Goal: Task Accomplishment & Management: Complete application form

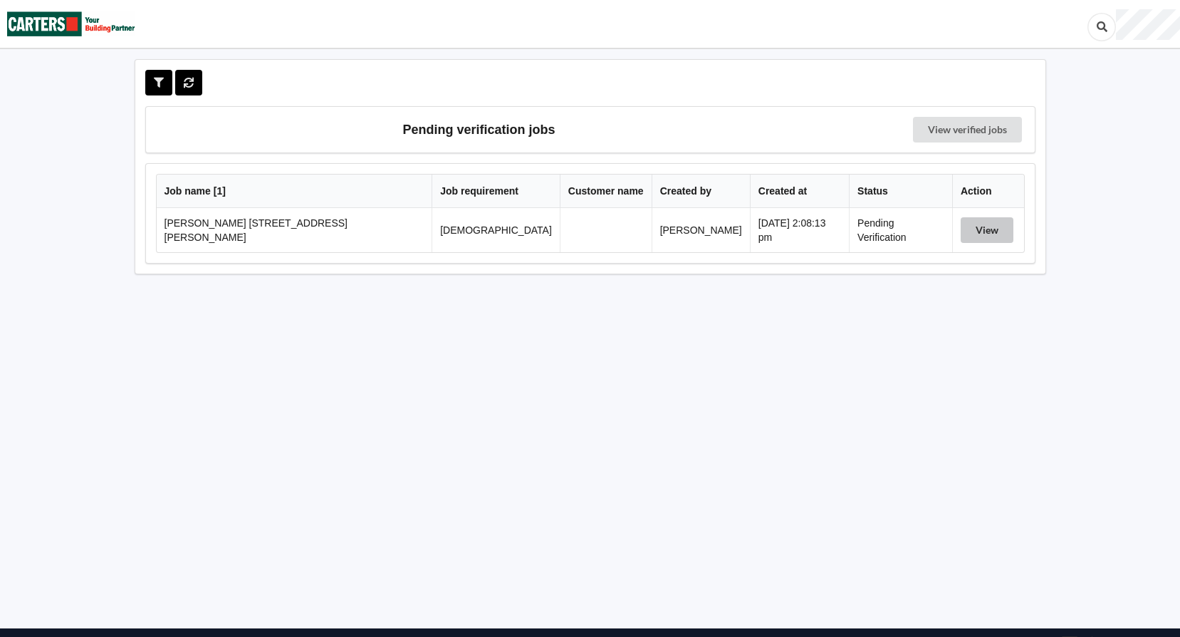
click at [962, 228] on button "View" at bounding box center [986, 230] width 53 height 26
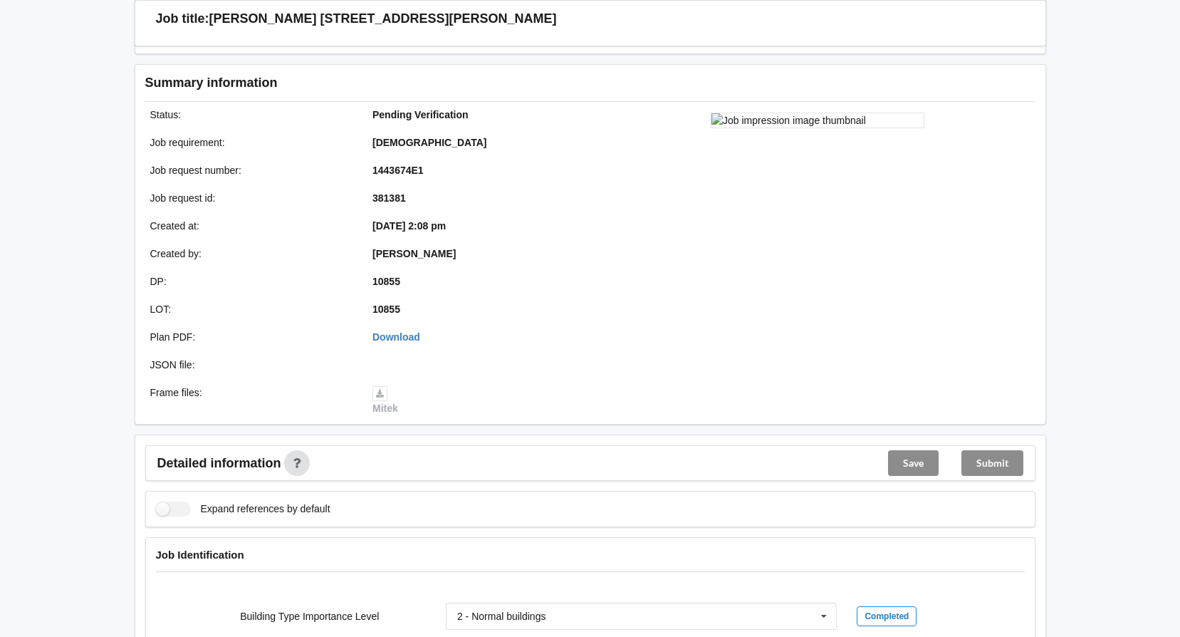
scroll to position [427, 0]
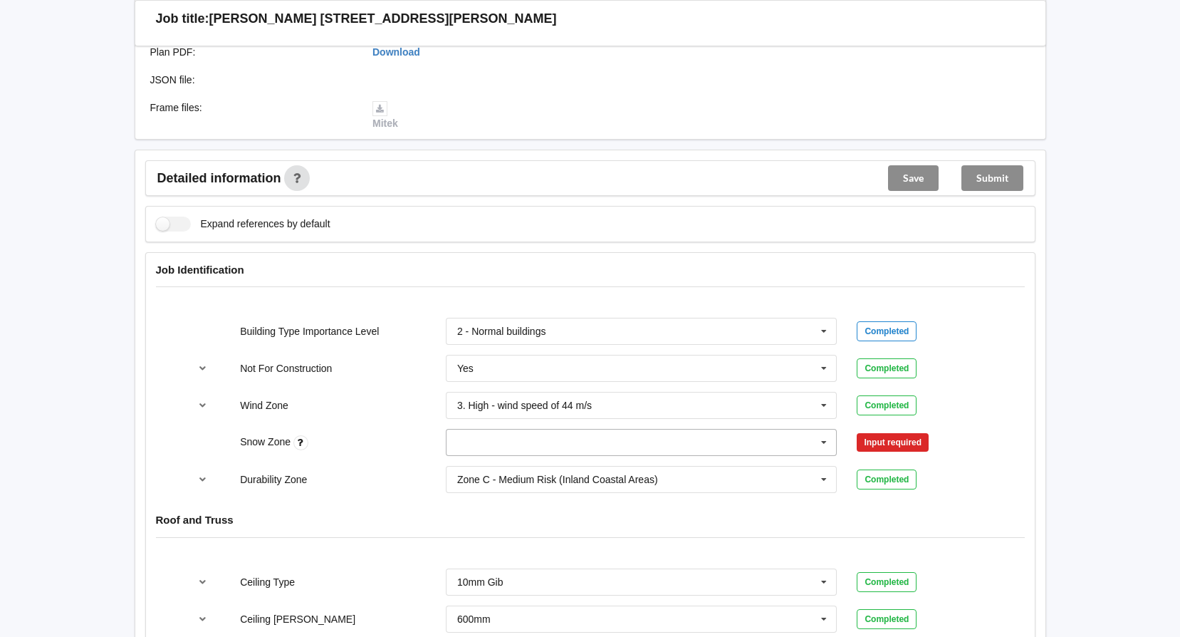
click at [822, 442] on icon at bounding box center [823, 442] width 21 height 26
click at [491, 470] on div "N0" at bounding box center [641, 468] width 390 height 26
click at [880, 447] on button "Confirm input" at bounding box center [899, 442] width 85 height 23
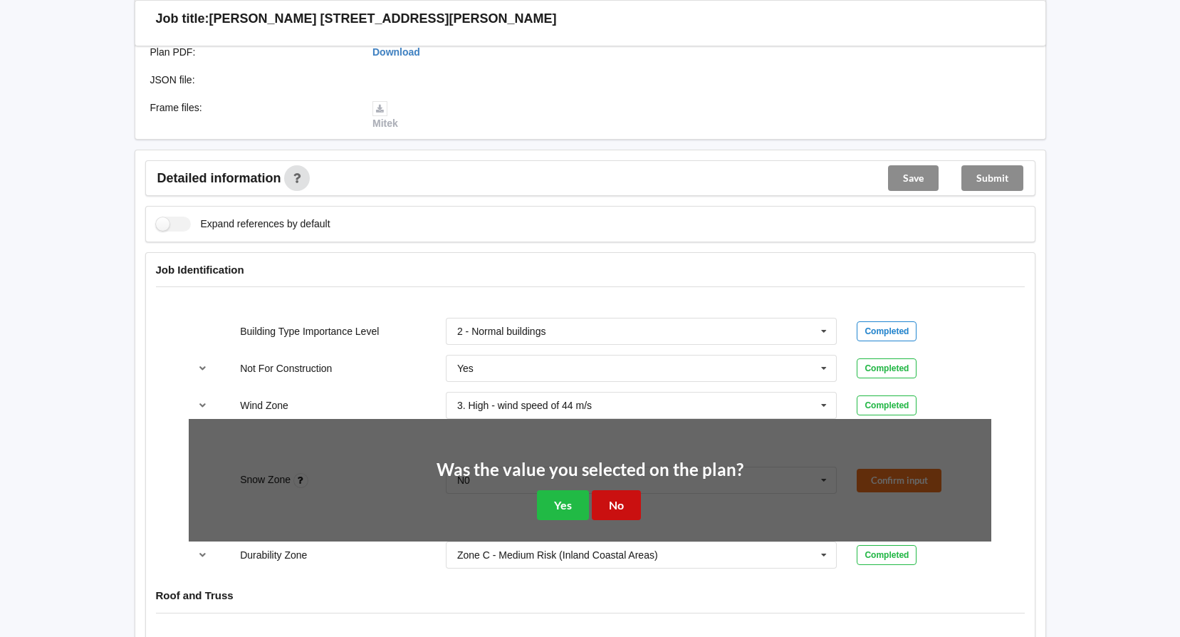
click at [619, 498] on button "No" at bounding box center [616, 504] width 49 height 29
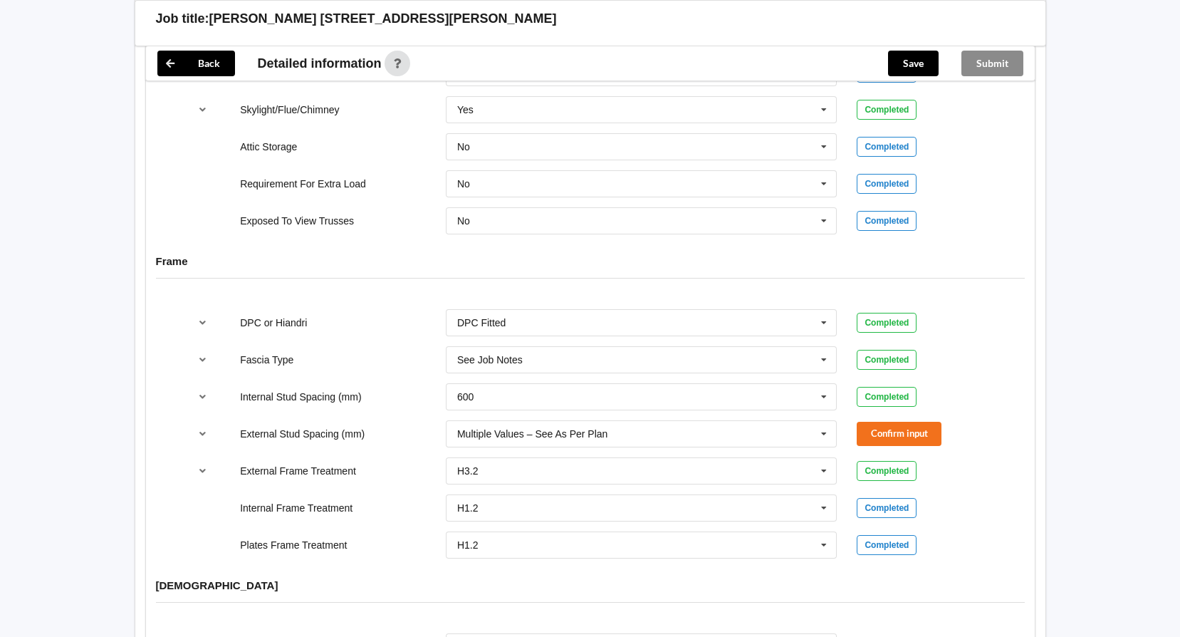
scroll to position [1353, 0]
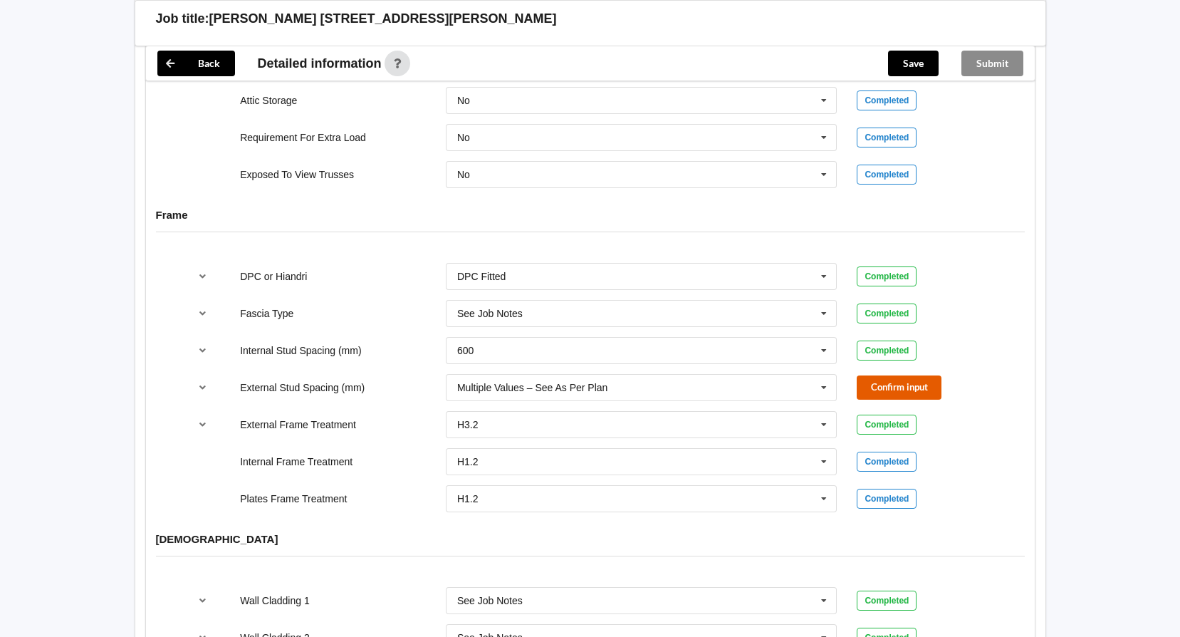
click at [889, 383] on button "Confirm input" at bounding box center [899, 386] width 85 height 23
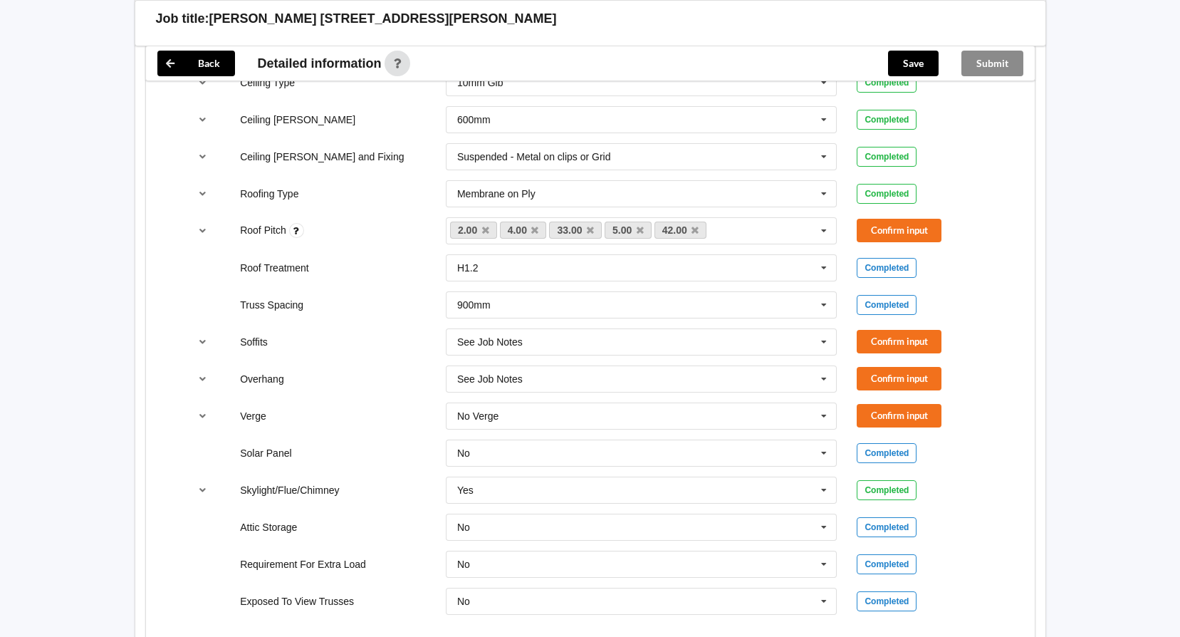
scroll to position [946, 0]
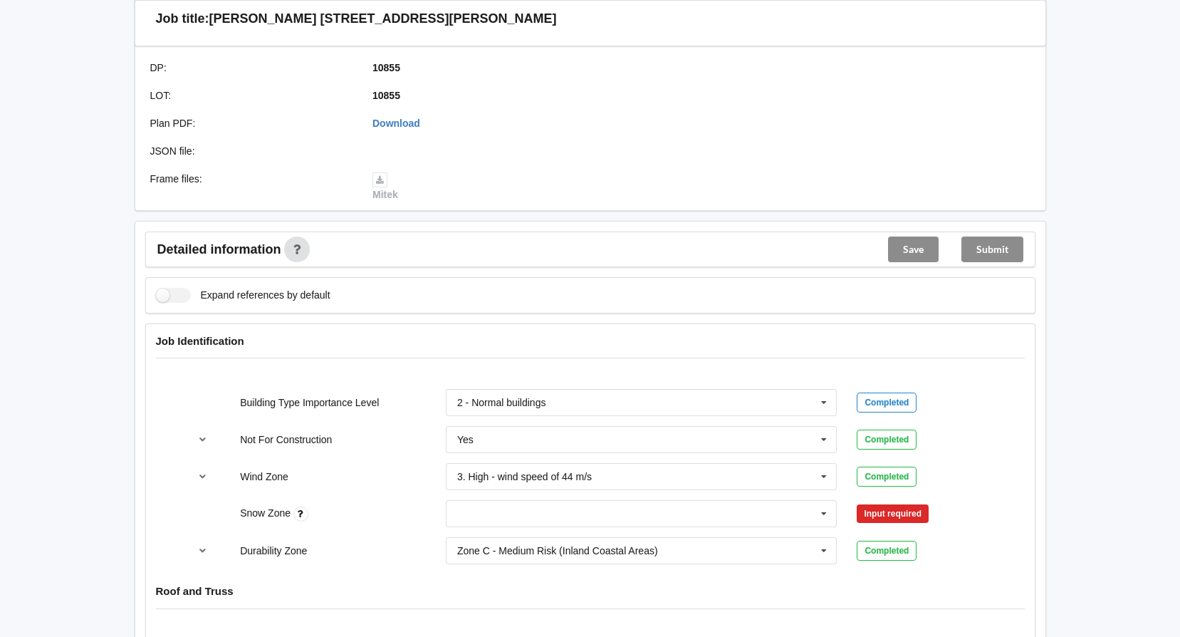
scroll to position [498, 0]
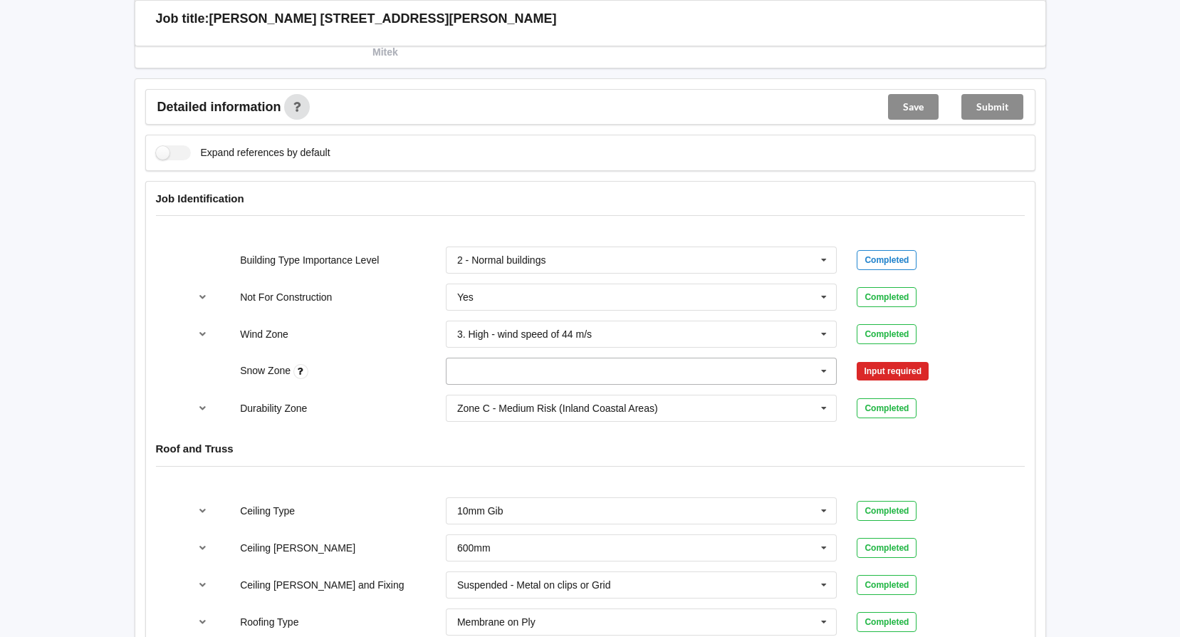
click at [822, 370] on icon at bounding box center [823, 371] width 21 height 26
click at [475, 397] on div "N0" at bounding box center [641, 397] width 390 height 26
click at [883, 368] on button "Confirm input" at bounding box center [899, 371] width 85 height 23
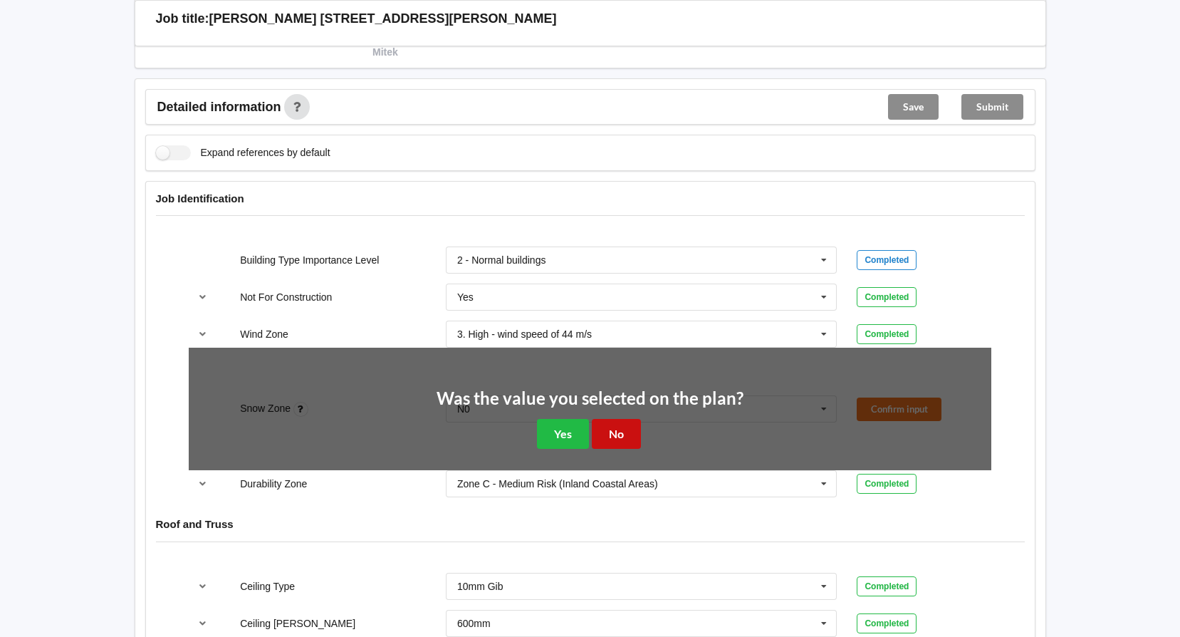
click at [615, 432] on button "No" at bounding box center [616, 433] width 49 height 29
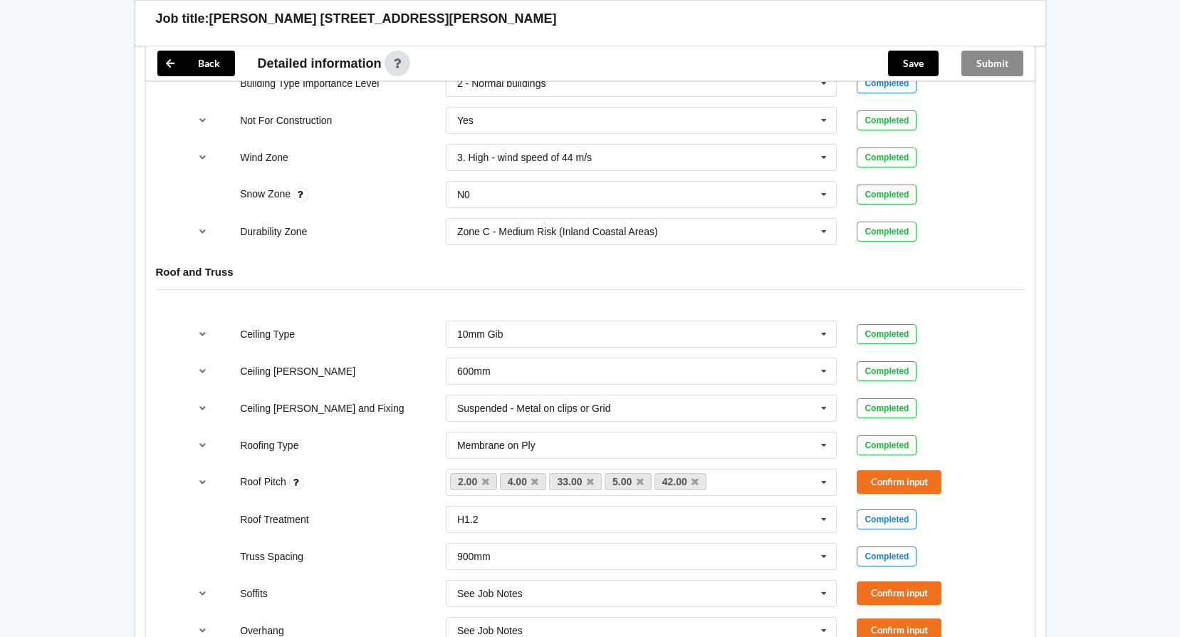
scroll to position [712, 0]
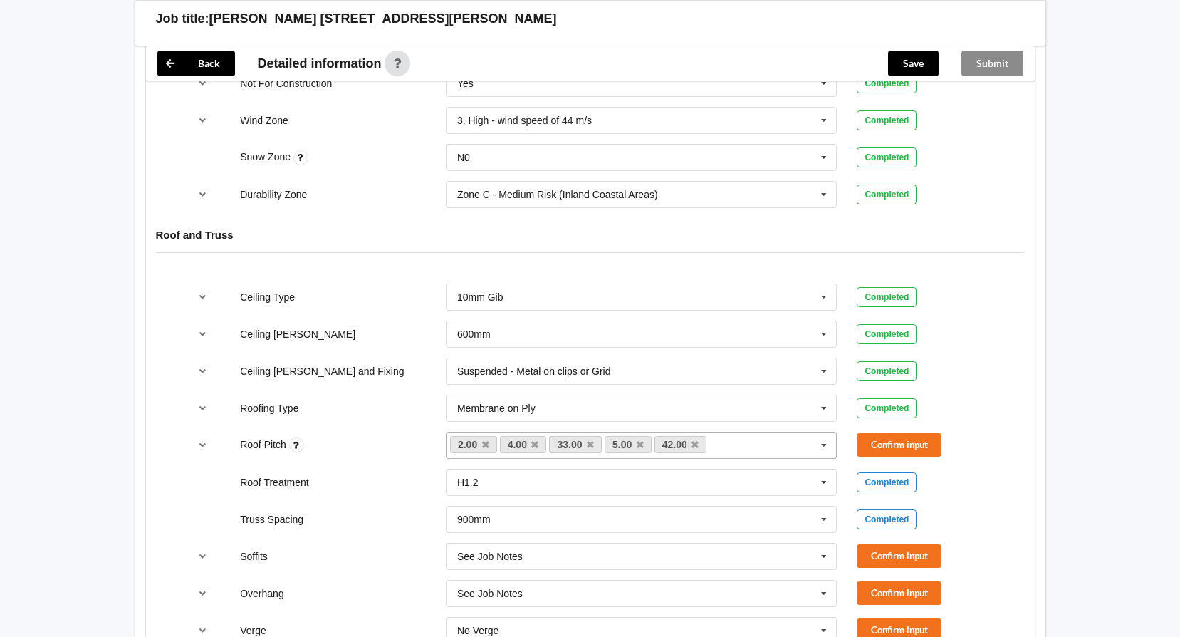
click at [695, 442] on icon at bounding box center [694, 444] width 7 height 9
click at [587, 446] on icon at bounding box center [590, 444] width 7 height 9
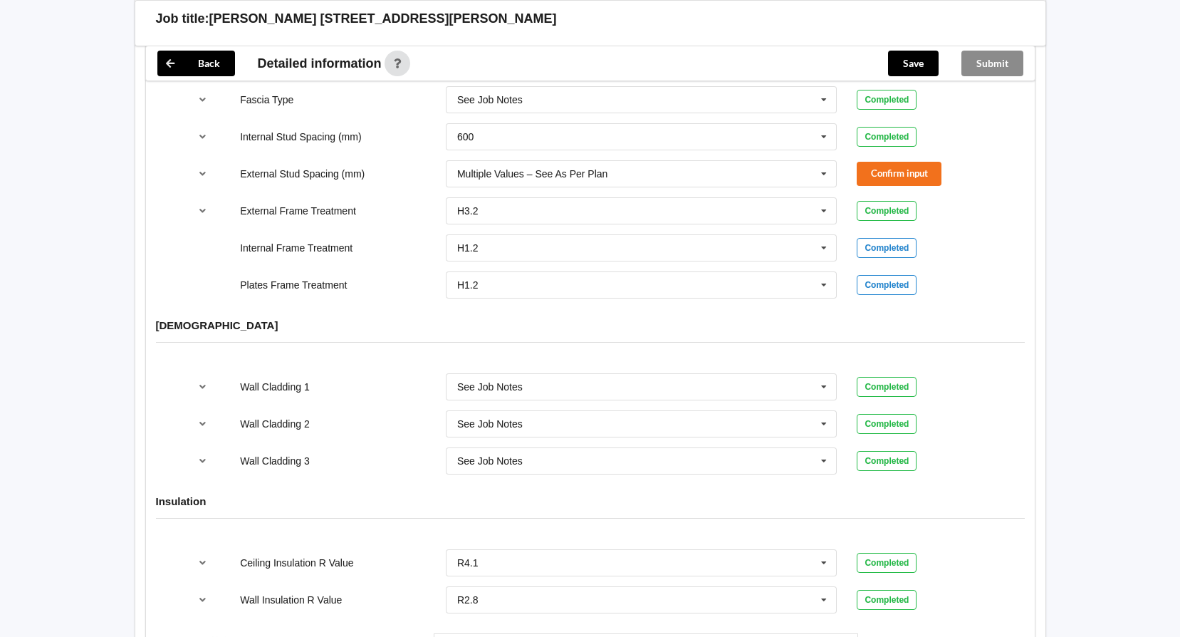
scroll to position [1871, 0]
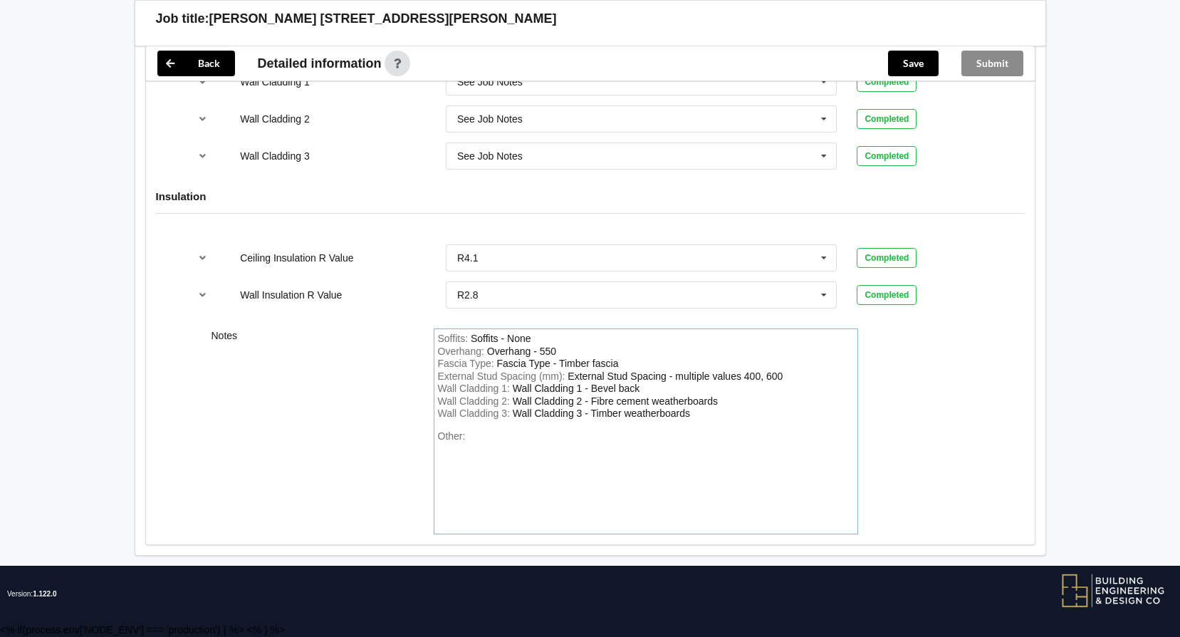
click at [694, 413] on div "Wall Cladding 3 : Wall Cladding 3 - Timber weatherboards" at bounding box center [646, 413] width 416 height 13
click at [641, 387] on div "Wall Cladding 1 : Wall Cladding 1 - Bevel back" at bounding box center [646, 388] width 416 height 13
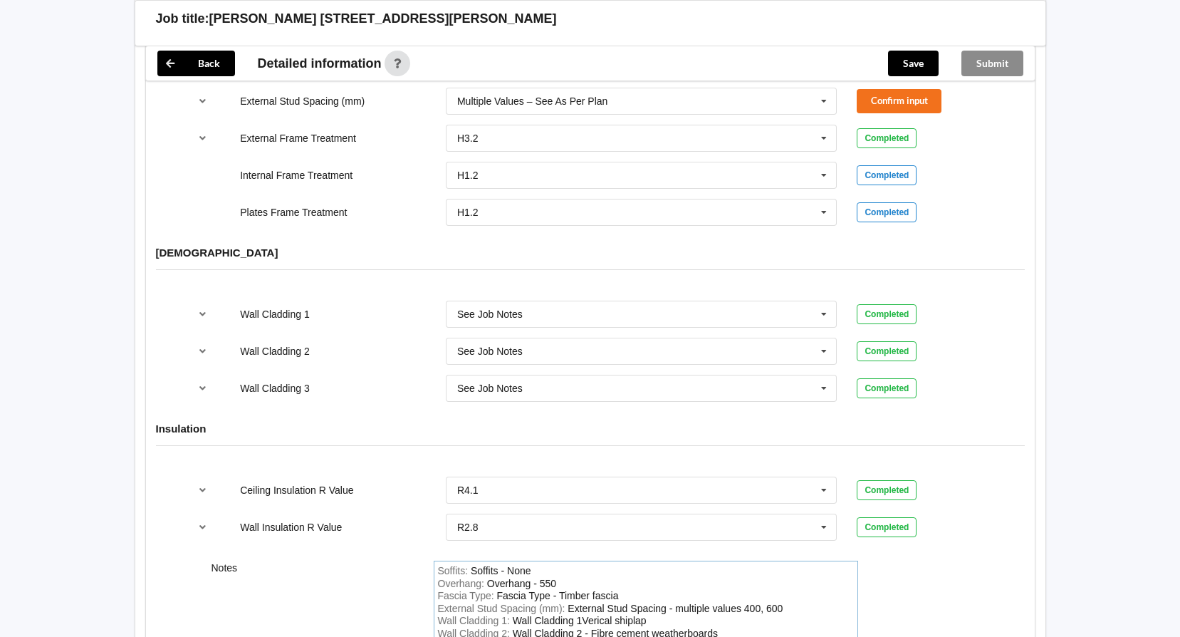
scroll to position [1800, 0]
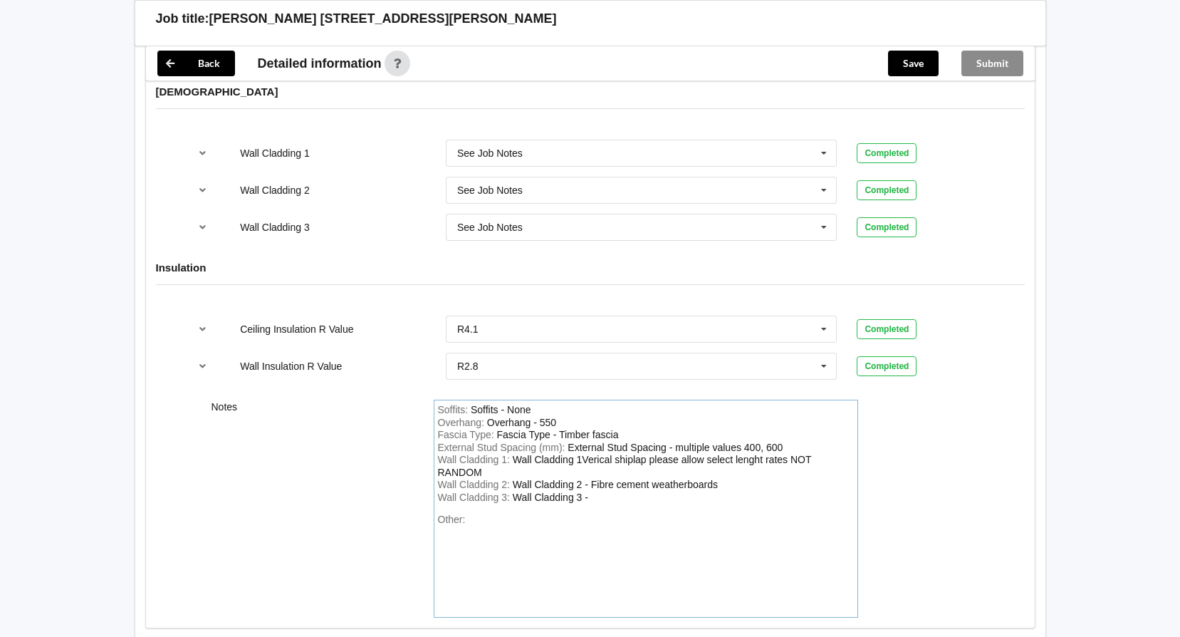
click at [726, 481] on div "Wall Cladding 2 : Wall Cladding 2 - Fibre cement weatherboards" at bounding box center [646, 484] width 416 height 13
click at [594, 498] on div "Soffits : Soffits - None Overhang : Overhang - 550 Fascia Type : Fascia Type - …" at bounding box center [646, 502] width 424 height 206
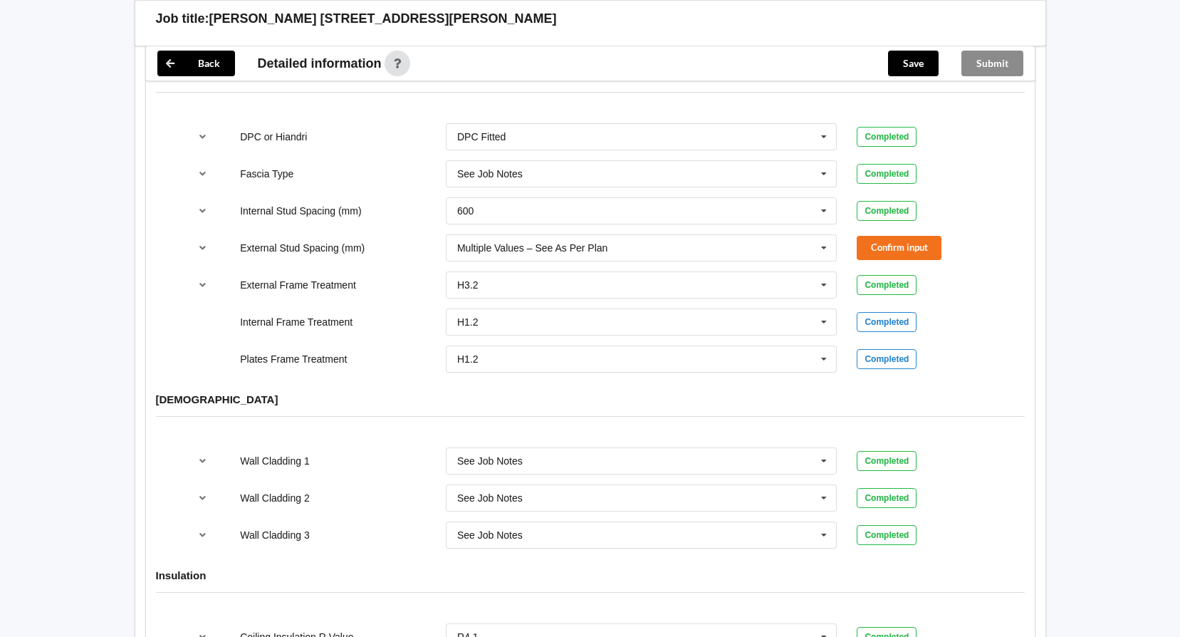
scroll to position [1444, 0]
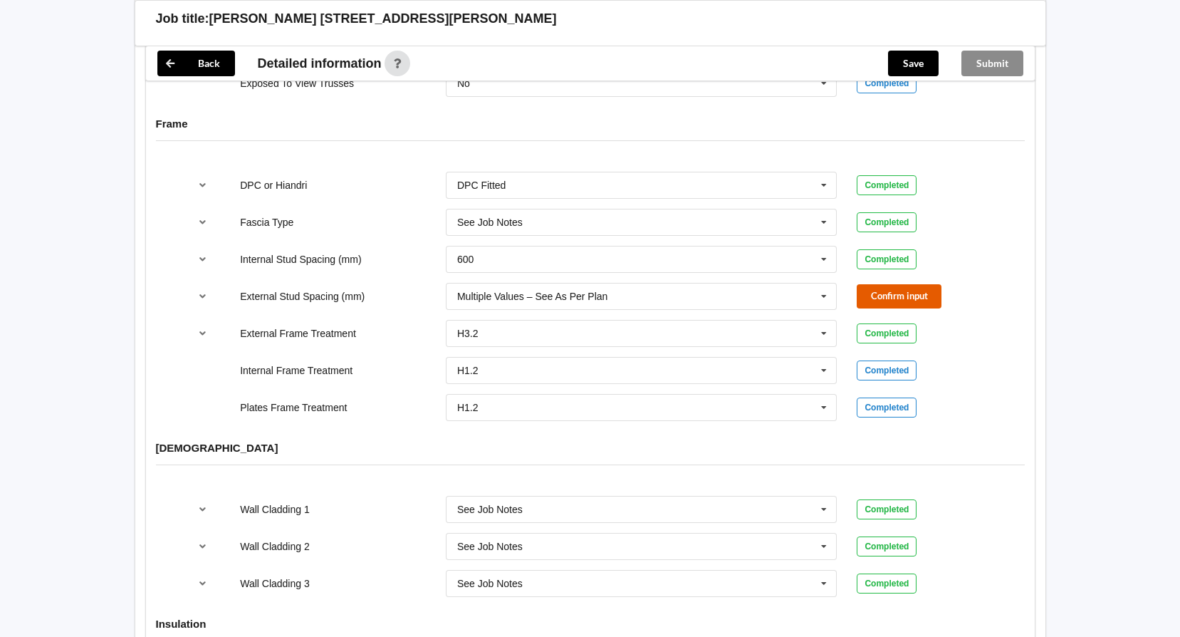
click at [884, 293] on button "Confirm input" at bounding box center [899, 295] width 85 height 23
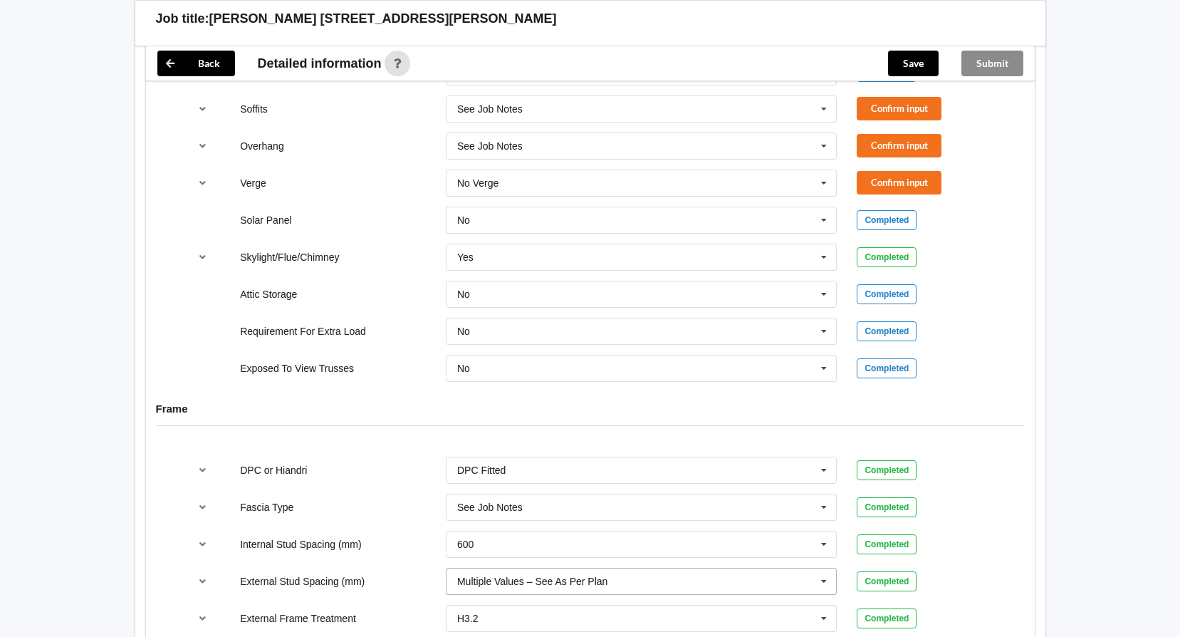
scroll to position [1088, 0]
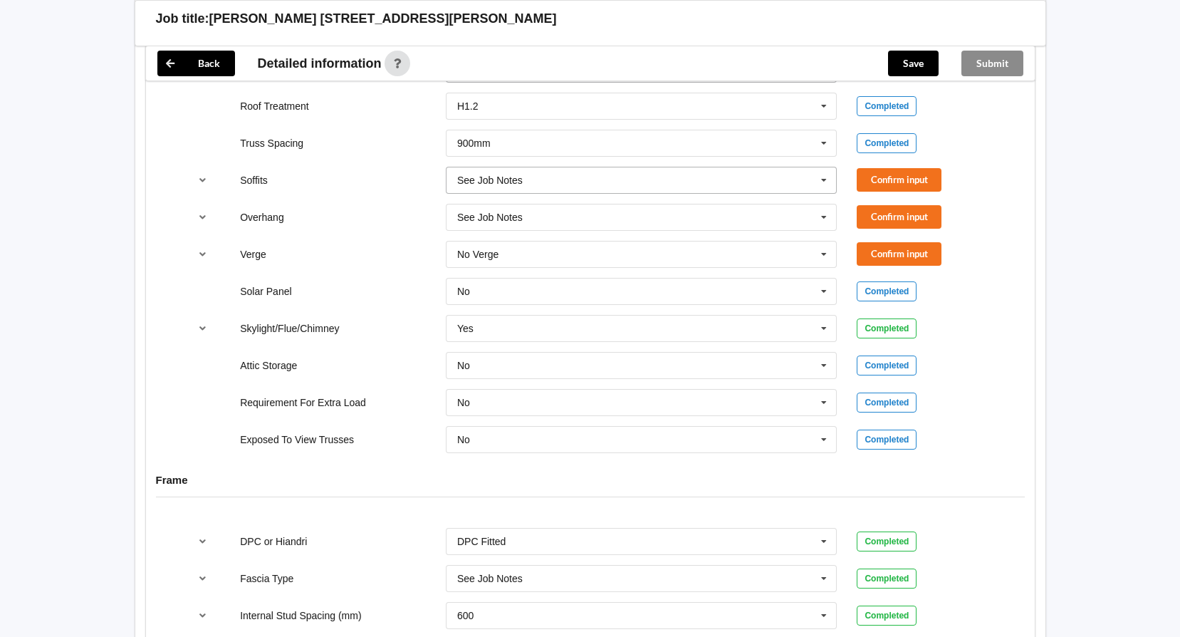
click at [825, 177] on icon at bounding box center [823, 180] width 21 height 26
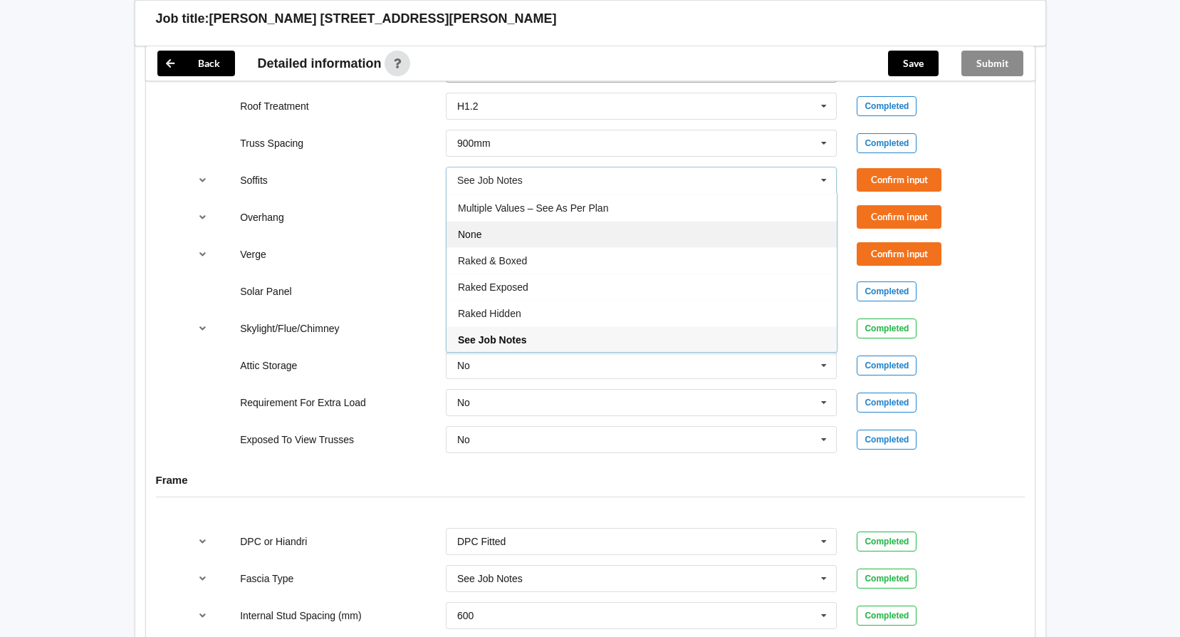
click at [494, 236] on div "None" at bounding box center [641, 234] width 390 height 26
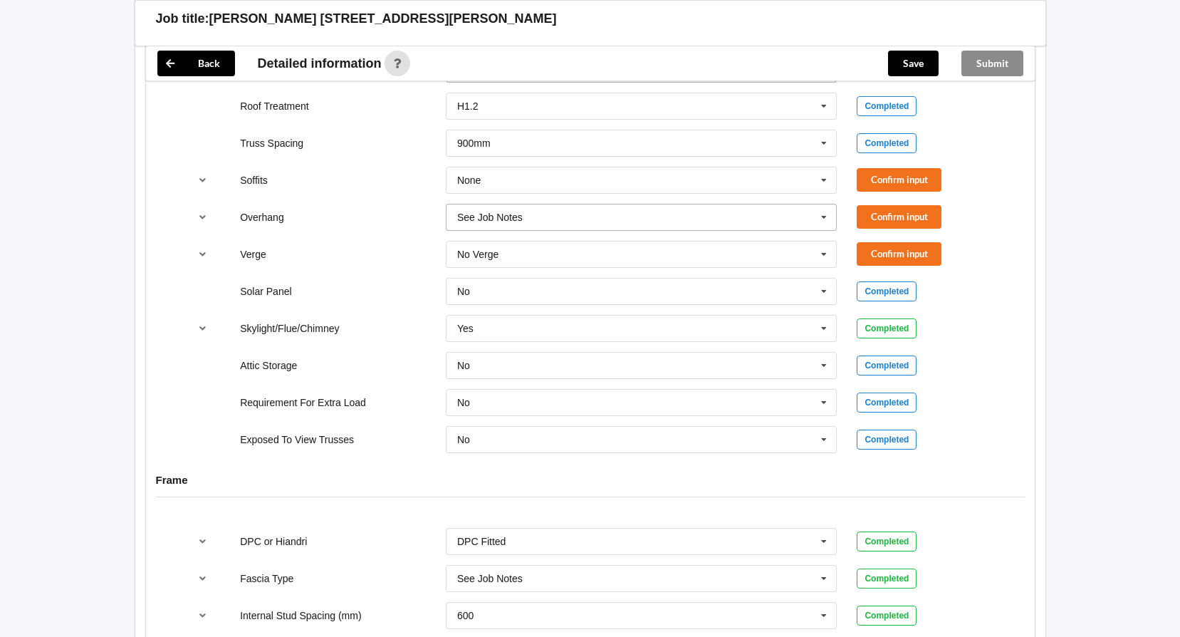
click at [498, 209] on input "text" at bounding box center [642, 217] width 390 height 26
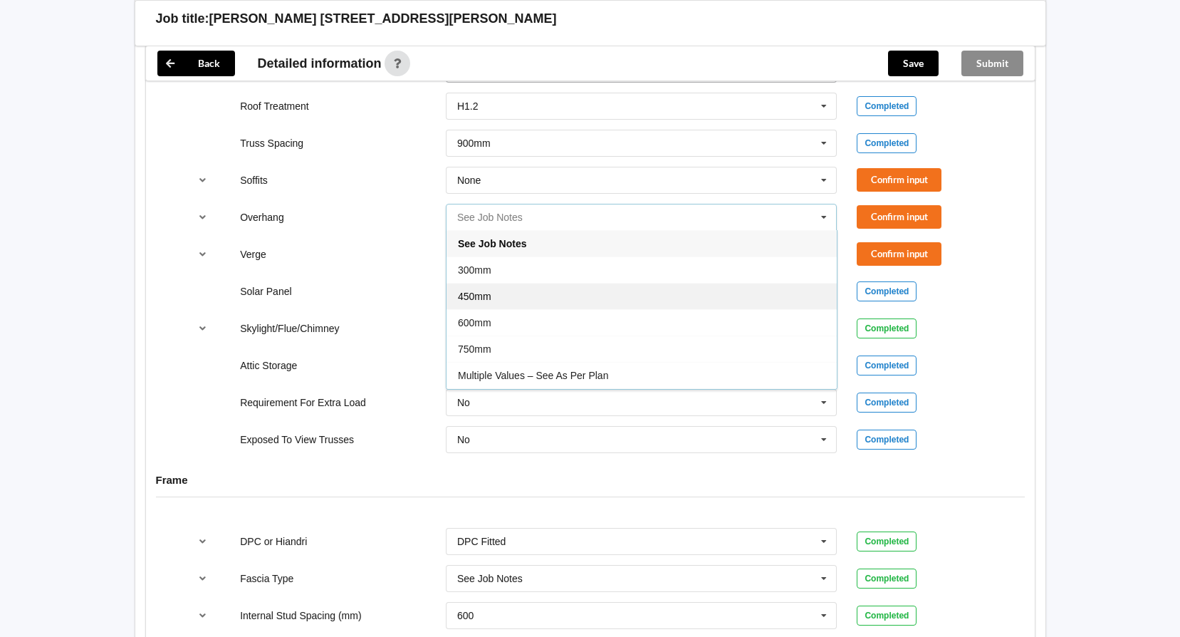
scroll to position [26, 0]
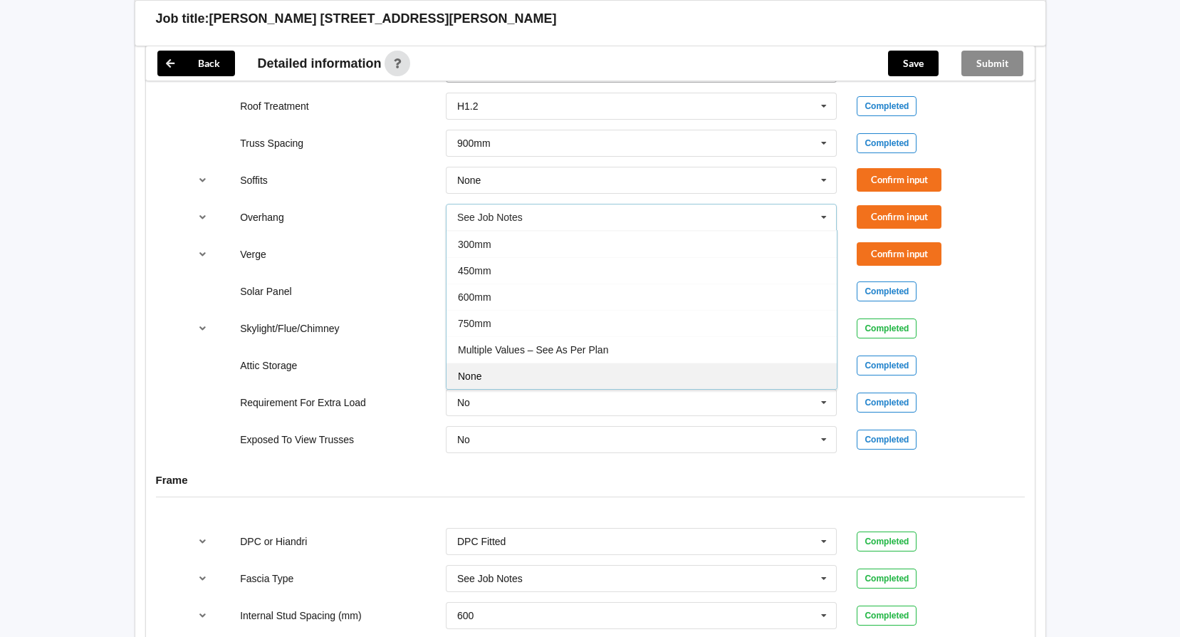
click at [491, 372] on div "None" at bounding box center [641, 375] width 390 height 26
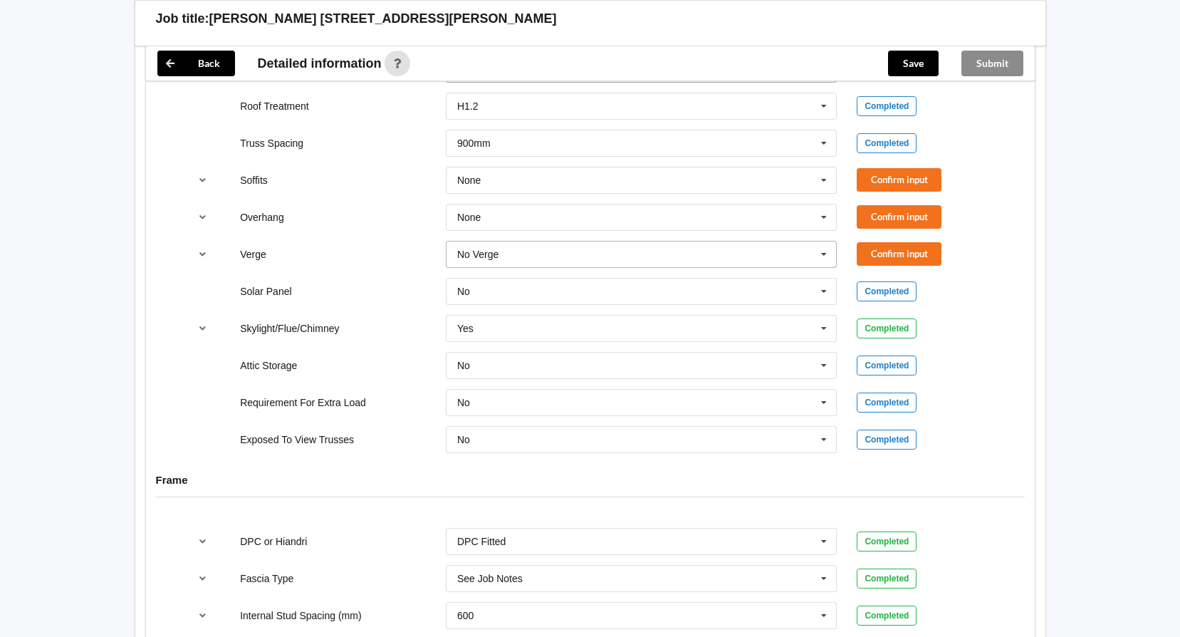
click at [525, 253] on input "text" at bounding box center [642, 254] width 390 height 26
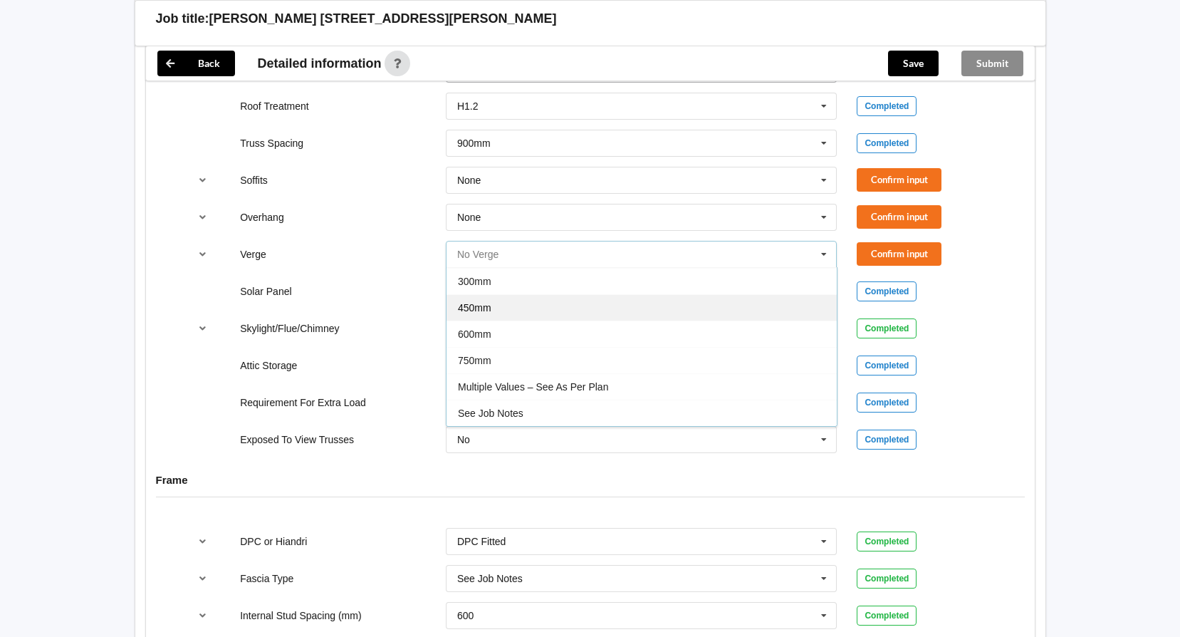
scroll to position [0, 0]
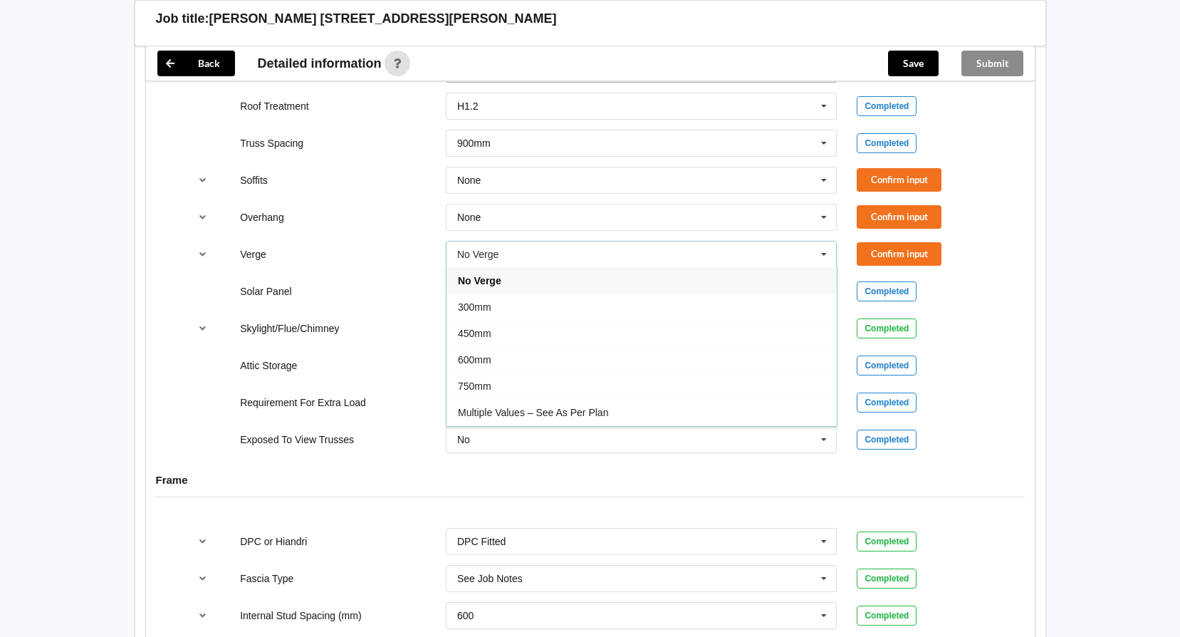
click at [487, 281] on span "No Verge" at bounding box center [479, 280] width 43 height 11
click at [898, 254] on button "Confirm input" at bounding box center [899, 253] width 85 height 23
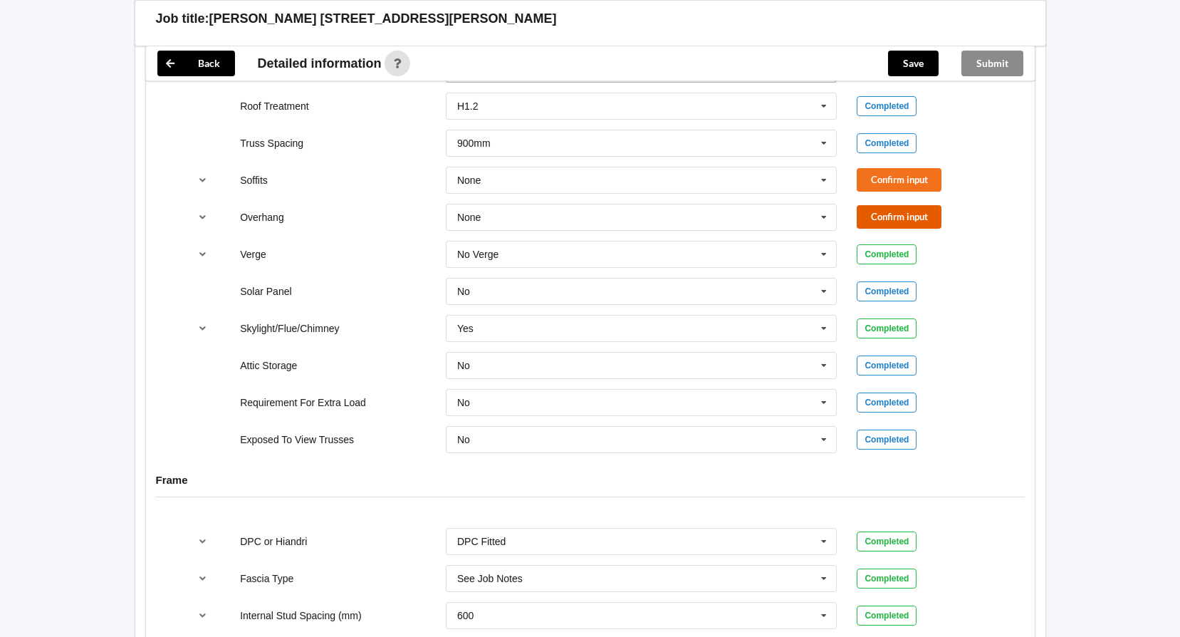
click at [892, 219] on button "Confirm input" at bounding box center [899, 216] width 85 height 23
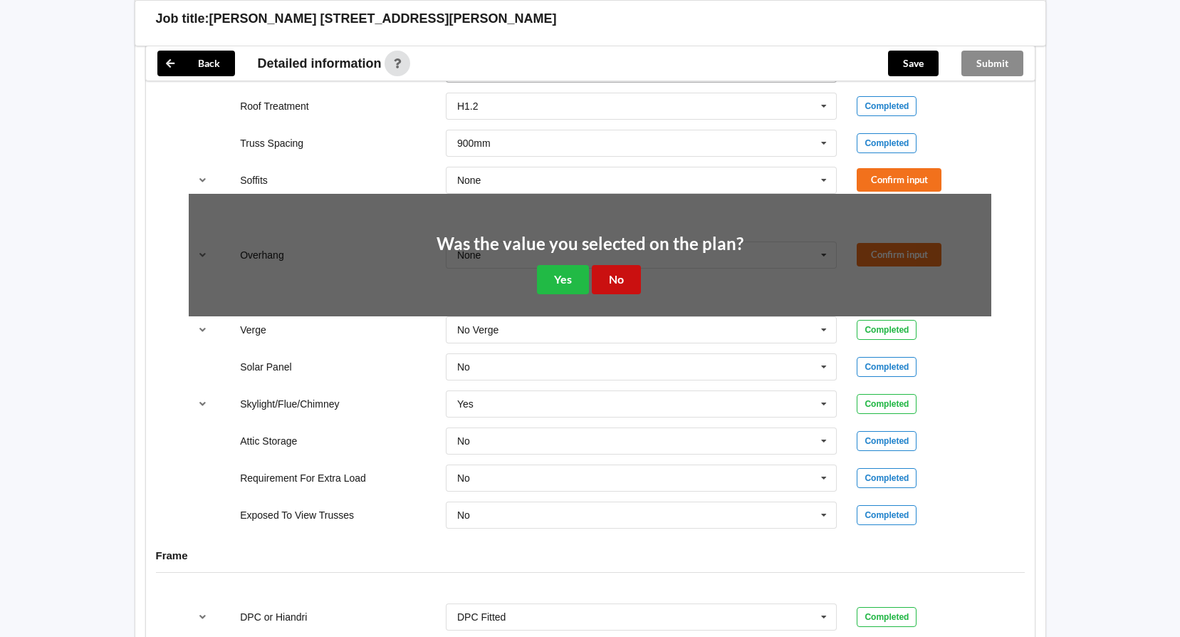
click at [612, 279] on button "No" at bounding box center [616, 279] width 49 height 29
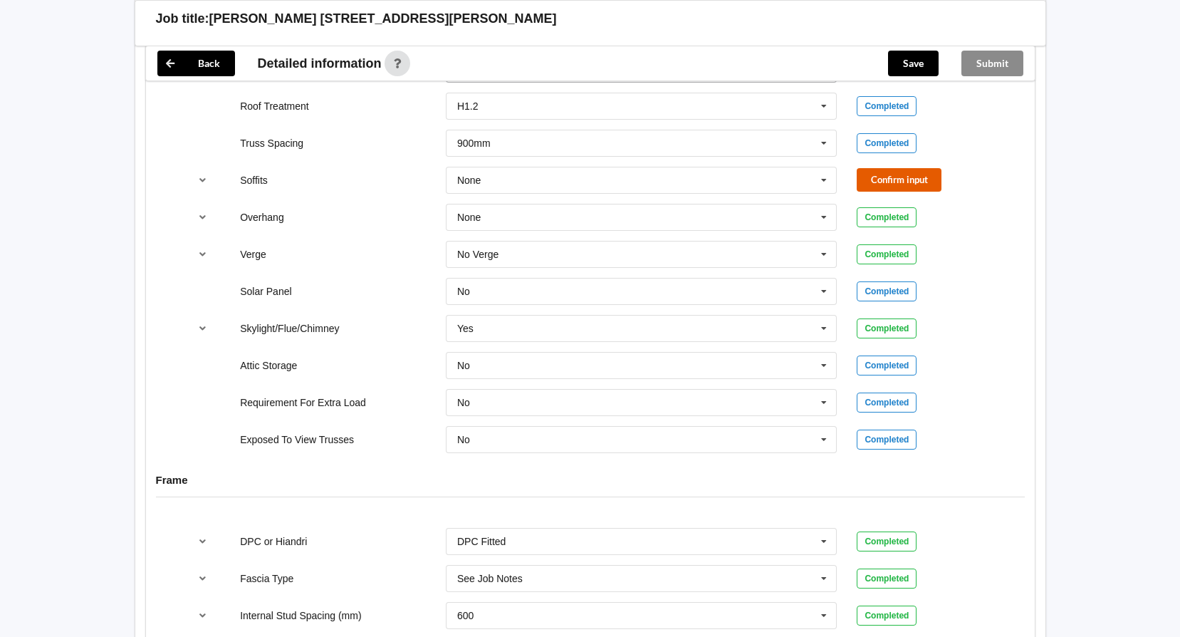
click at [881, 179] on button "Confirm input" at bounding box center [899, 179] width 85 height 23
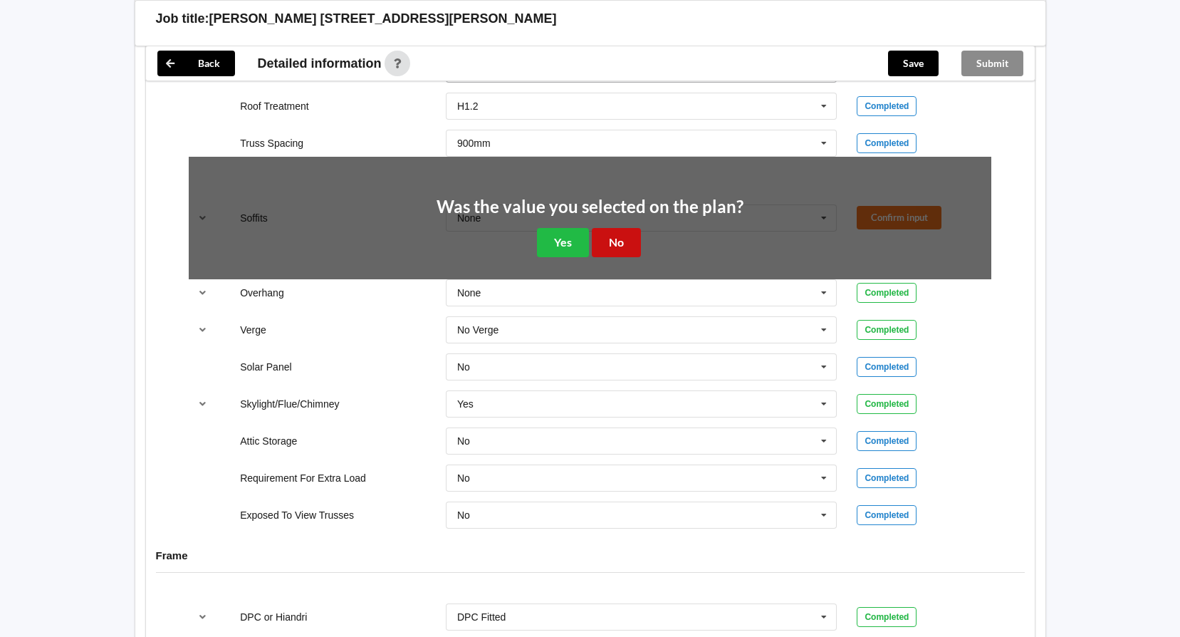
click at [610, 241] on button "No" at bounding box center [616, 242] width 49 height 29
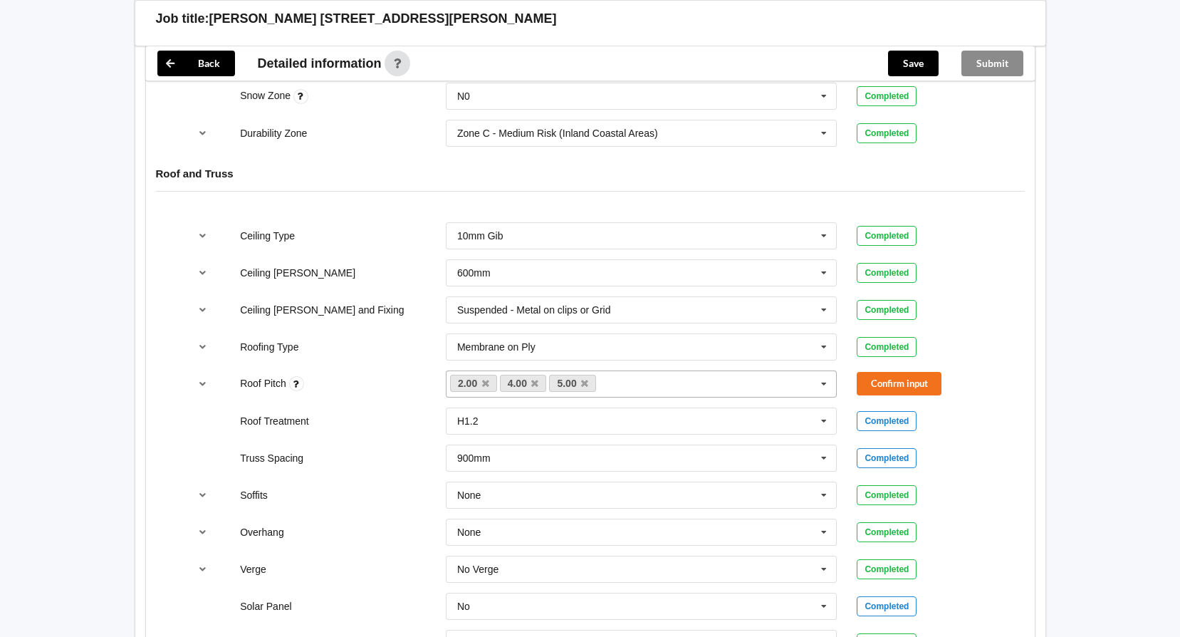
scroll to position [837, 0]
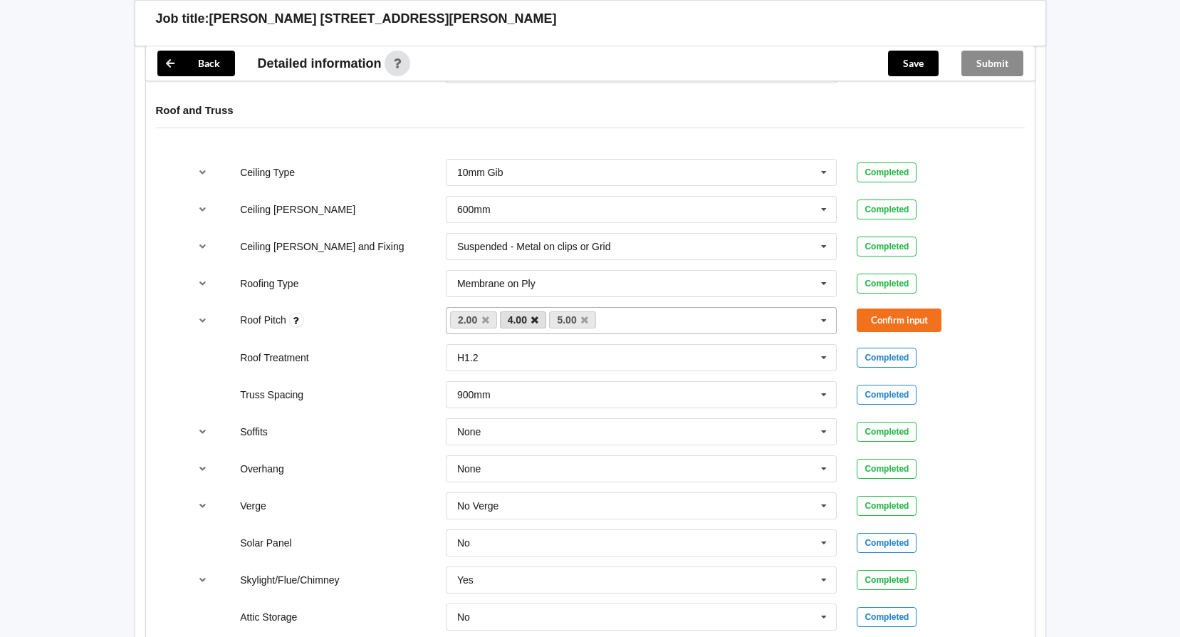
click at [532, 318] on icon at bounding box center [534, 319] width 7 height 9
click at [533, 318] on icon at bounding box center [534, 319] width 7 height 9
click at [889, 320] on button "Confirm input" at bounding box center [899, 319] width 85 height 23
click at [913, 61] on button "Save" at bounding box center [913, 64] width 51 height 26
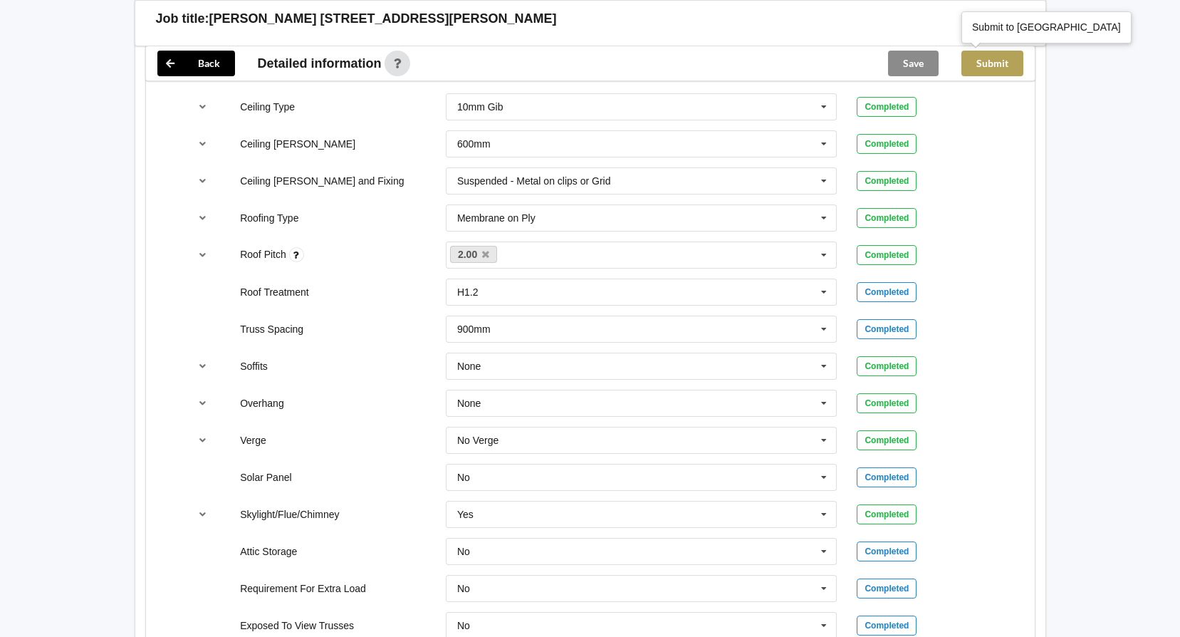
click at [1001, 66] on button "Submit" at bounding box center [992, 64] width 62 height 26
